Goal: Transaction & Acquisition: Purchase product/service

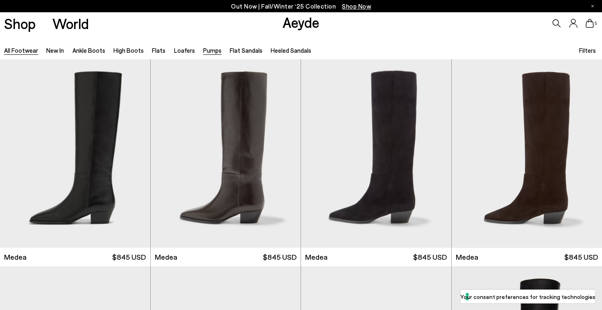
click at [204, 50] on link "Pumps" at bounding box center [212, 50] width 18 height 7
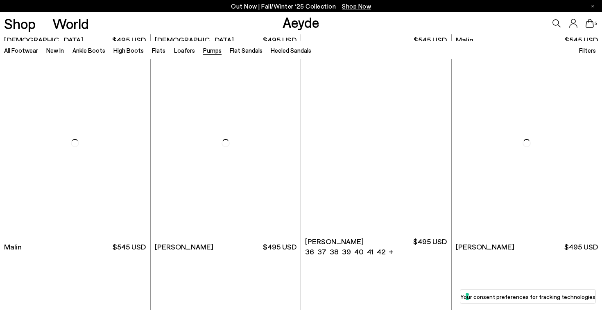
scroll to position [1479, 0]
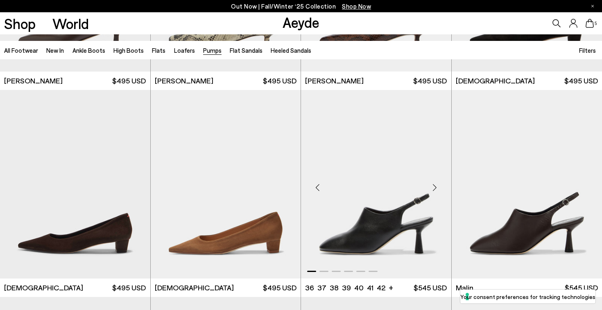
scroll to position [1237, 0]
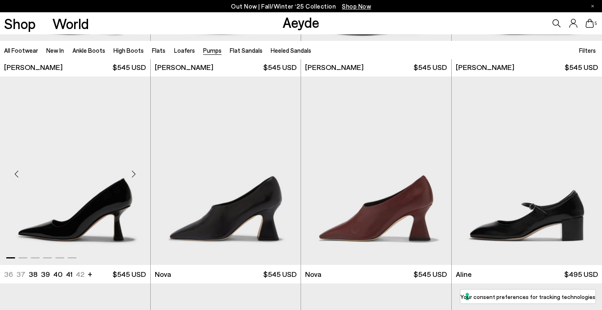
scroll to position [3294, 0]
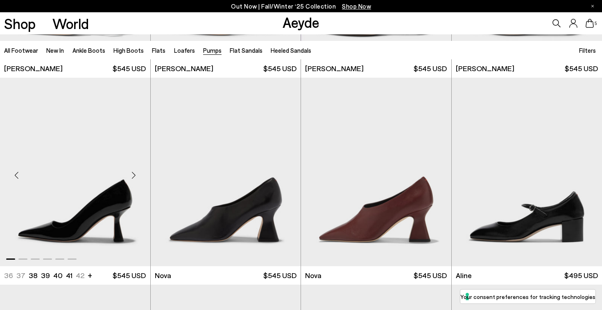
click at [106, 183] on img "1 / 6" at bounding box center [75, 172] width 150 height 189
click at [114, 214] on img "1 / 6" at bounding box center [75, 172] width 150 height 189
click at [95, 177] on img "1 / 6" at bounding box center [75, 172] width 150 height 189
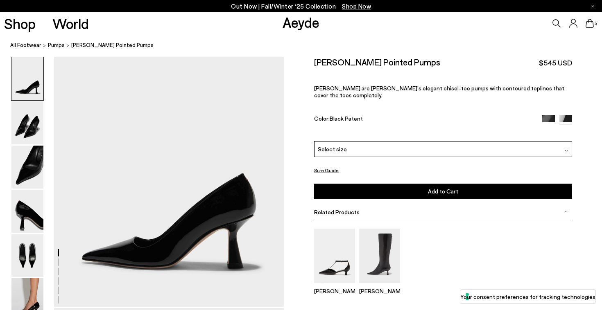
scroll to position [11, 0]
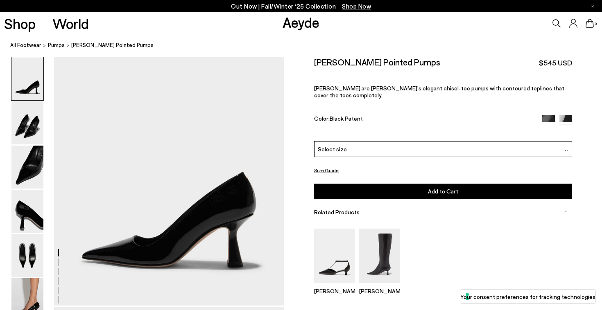
click at [328, 165] on button "Size Guide" at bounding box center [326, 170] width 25 height 10
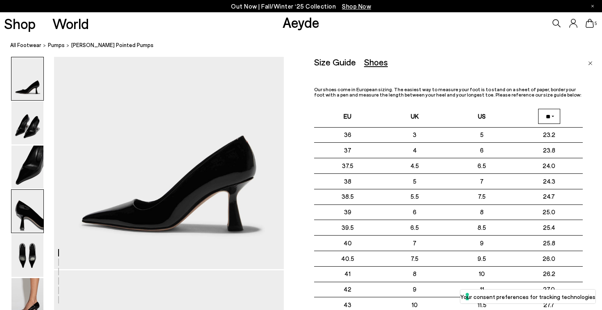
scroll to position [0, 0]
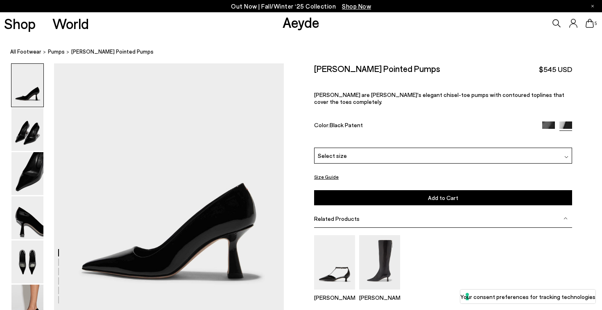
click at [350, 152] on div "Select size" at bounding box center [443, 156] width 258 height 16
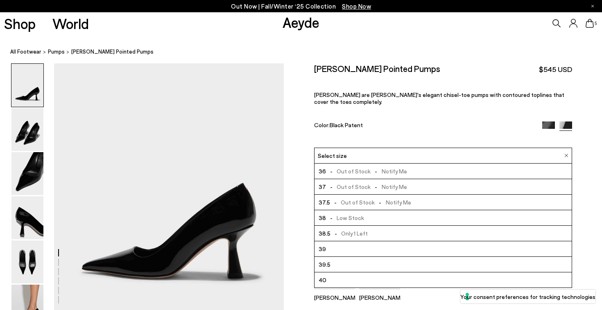
click at [348, 228] on span "- Only 1 Left" at bounding box center [348, 233] width 37 height 10
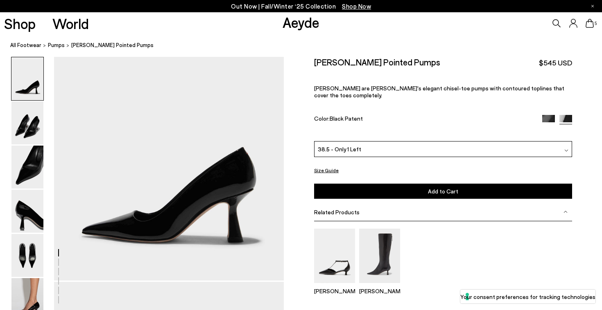
scroll to position [11, 0]
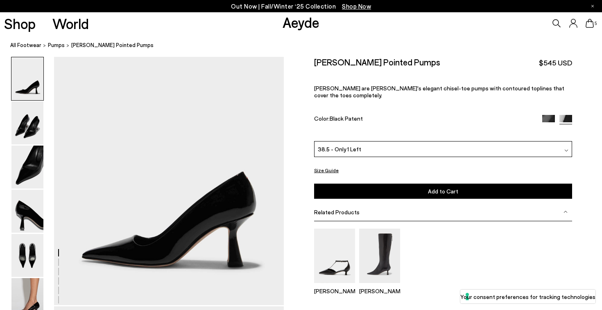
click at [547, 115] on img at bounding box center [548, 121] width 13 height 13
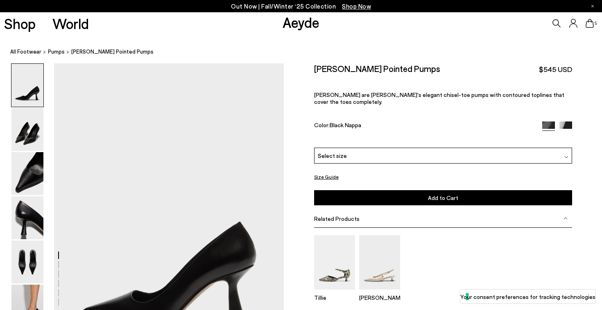
click at [382, 150] on div "Select size" at bounding box center [443, 156] width 258 height 16
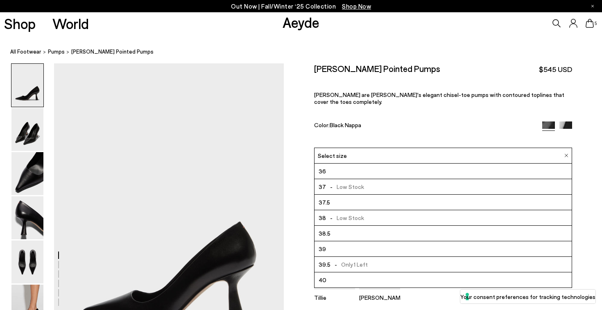
click at [374, 226] on li "38.5" at bounding box center [442, 234] width 257 height 16
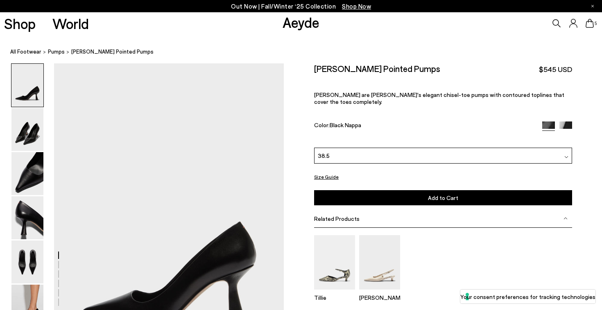
click at [417, 194] on button "Add to Cart Select a Size First" at bounding box center [443, 197] width 258 height 15
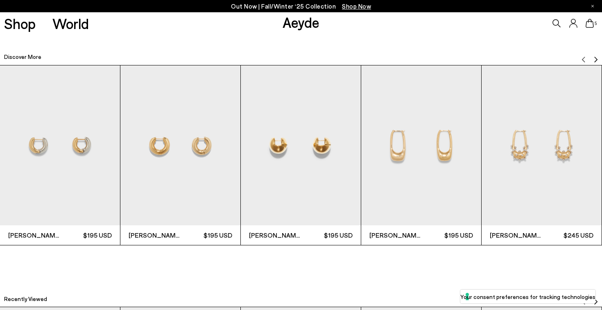
scroll to position [2153, 0]
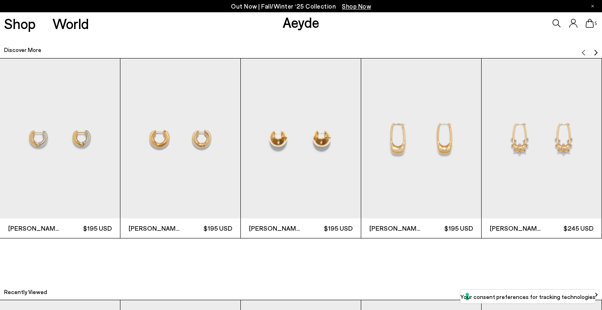
click at [416, 151] on img "4 / 12" at bounding box center [421, 139] width 120 height 160
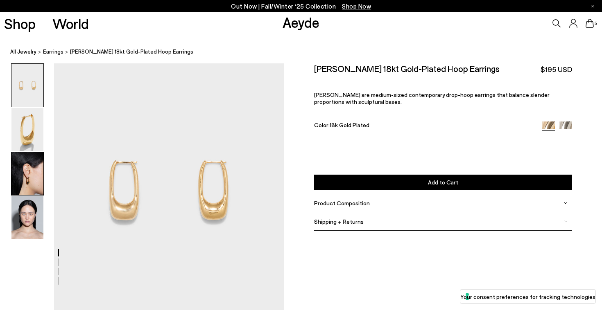
click at [34, 186] on img at bounding box center [27, 173] width 32 height 43
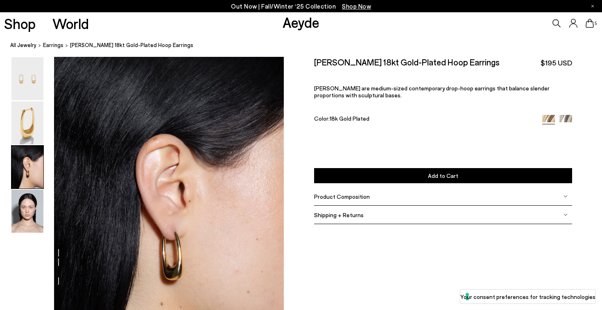
scroll to position [573, 0]
click at [32, 215] on img at bounding box center [27, 211] width 32 height 43
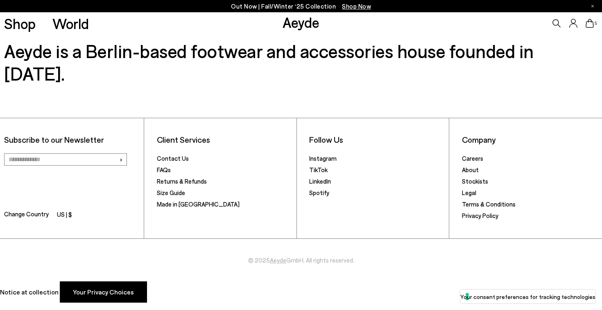
scroll to position [1967, 0]
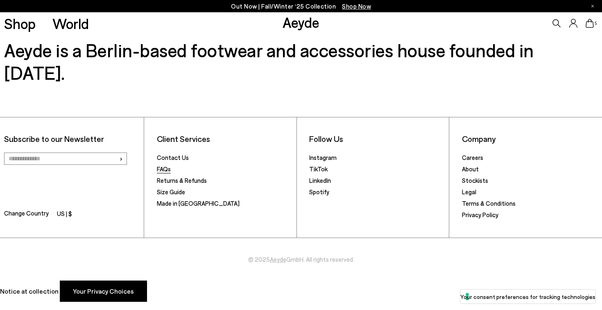
click at [167, 165] on link "FAQs" at bounding box center [164, 168] width 14 height 7
click at [180, 154] on link "Contact Us" at bounding box center [173, 157] width 32 height 7
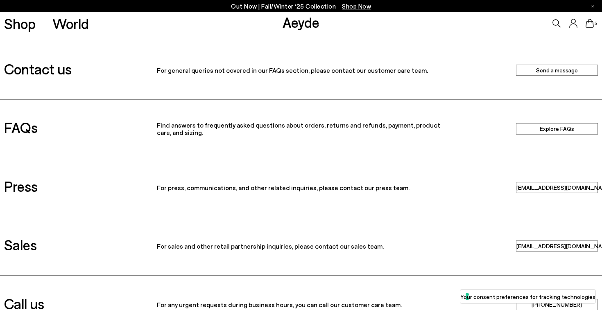
click at [534, 70] on link "Send a message" at bounding box center [557, 70] width 82 height 11
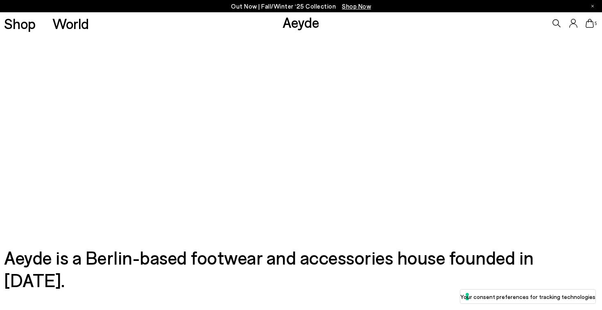
scroll to position [95, 0]
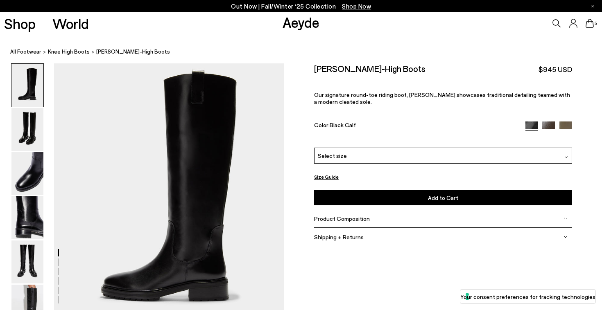
click at [554, 25] on icon at bounding box center [556, 23] width 8 height 8
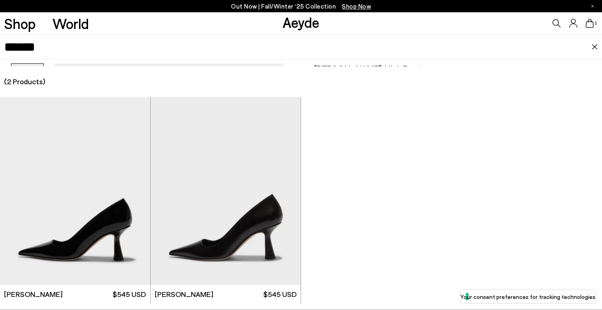
type input "******"
